Goal: Task Accomplishment & Management: Use online tool/utility

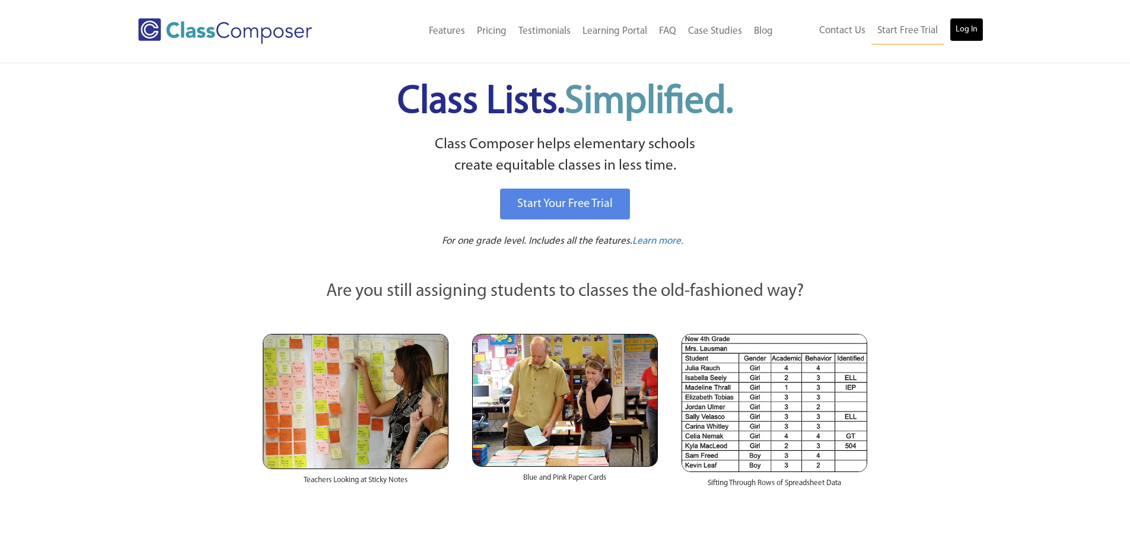
click at [957, 33] on link "Log In" at bounding box center [967, 30] width 34 height 24
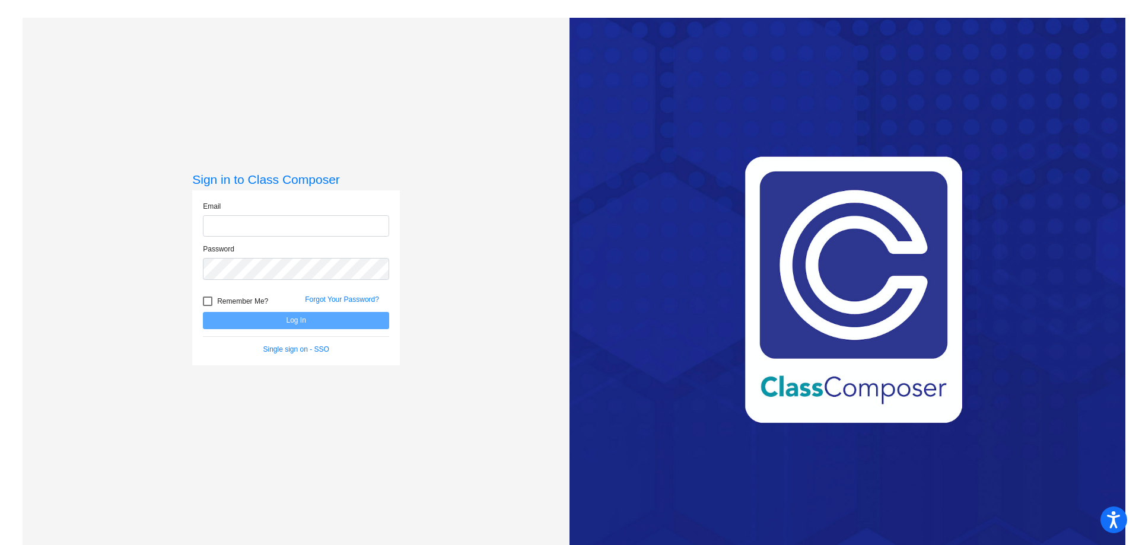
click at [317, 228] on input "email" at bounding box center [296, 226] width 186 height 22
type input "malissa_weatherbie@lkstevens.wednet.edu"
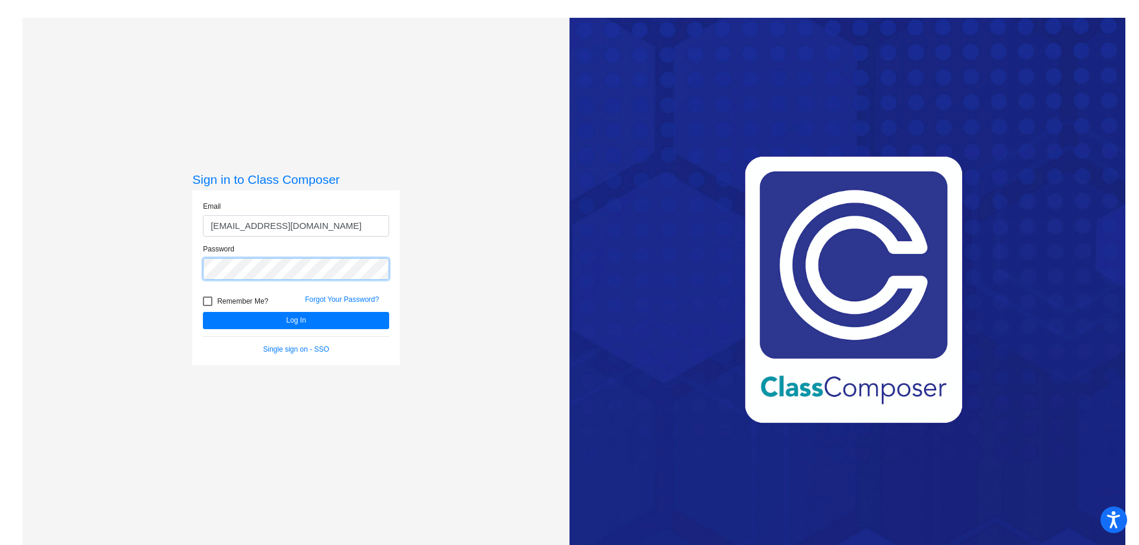
click at [203, 312] on button "Log In" at bounding box center [296, 320] width 186 height 17
click at [283, 321] on button "Log In" at bounding box center [296, 320] width 186 height 17
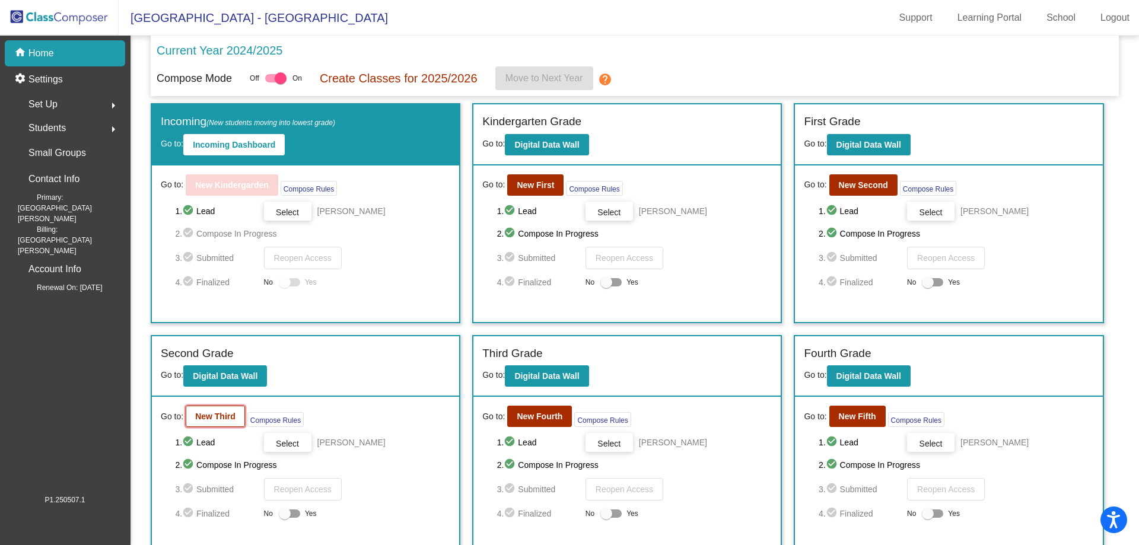
click at [199, 416] on b "New Third" at bounding box center [215, 416] width 40 height 9
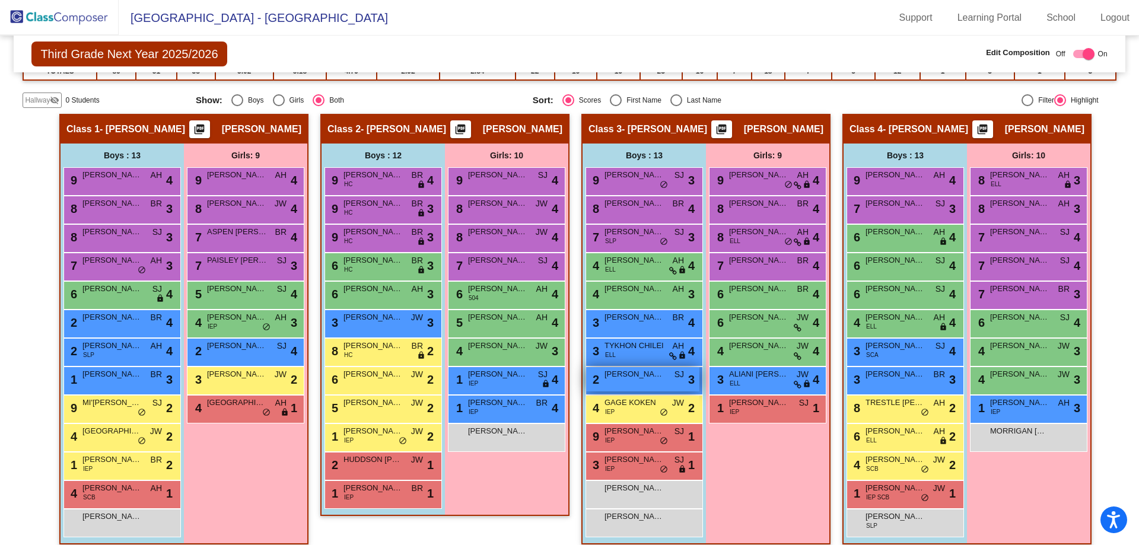
scroll to position [212, 0]
